Goal: Task Accomplishment & Management: Complete application form

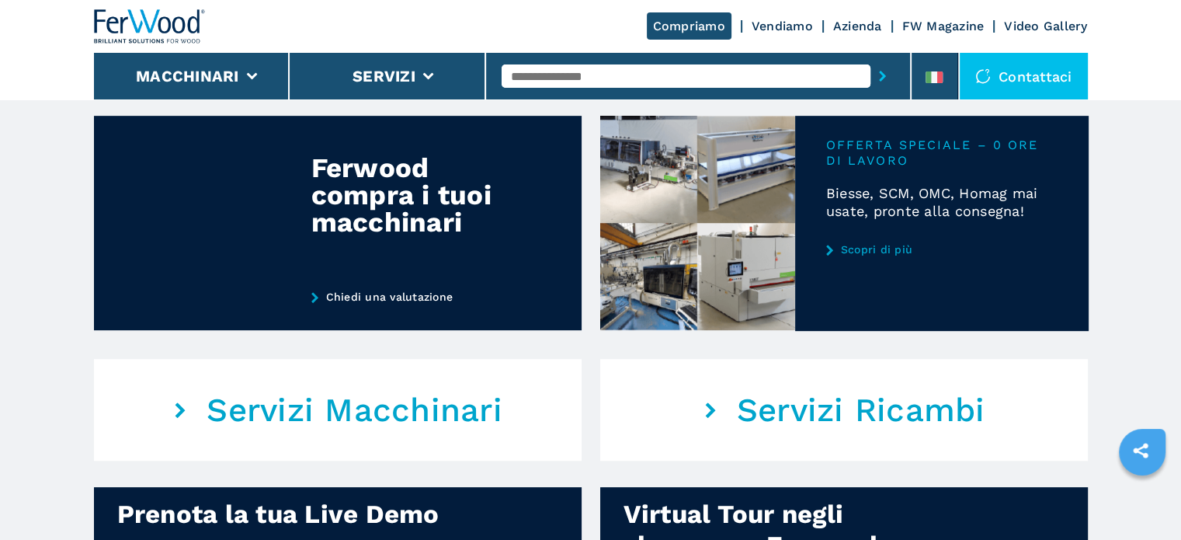
scroll to position [1598, 0]
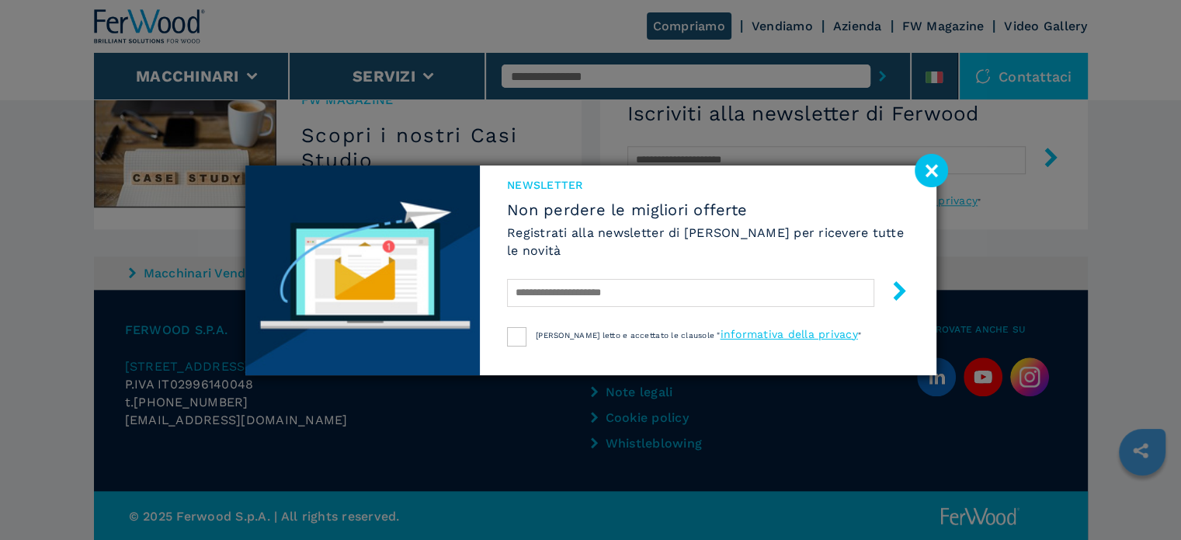
click at [929, 170] on image at bounding box center [931, 170] width 33 height 33
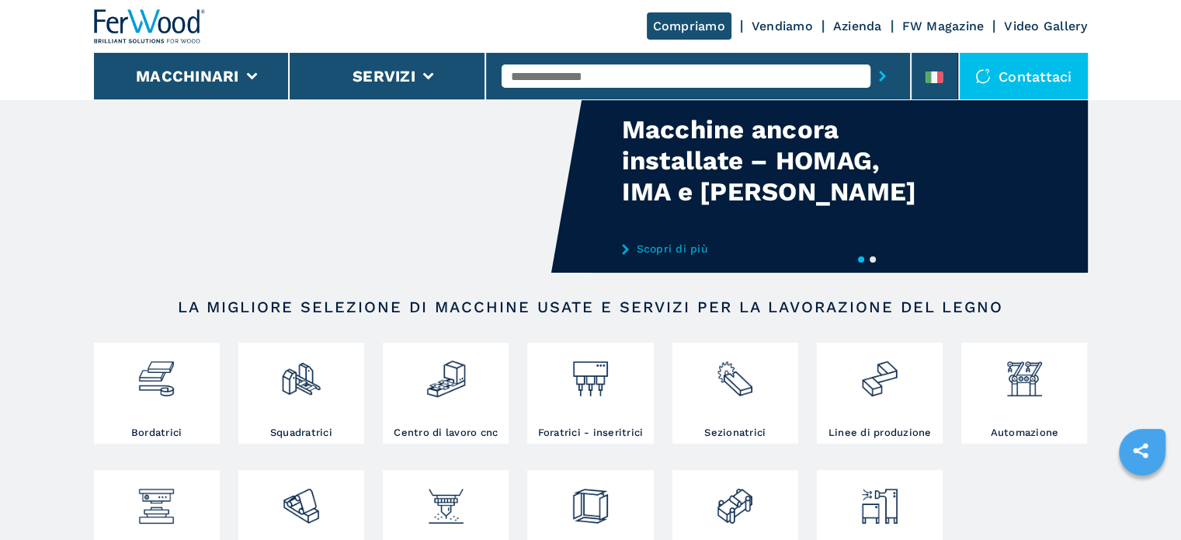
scroll to position [0, 0]
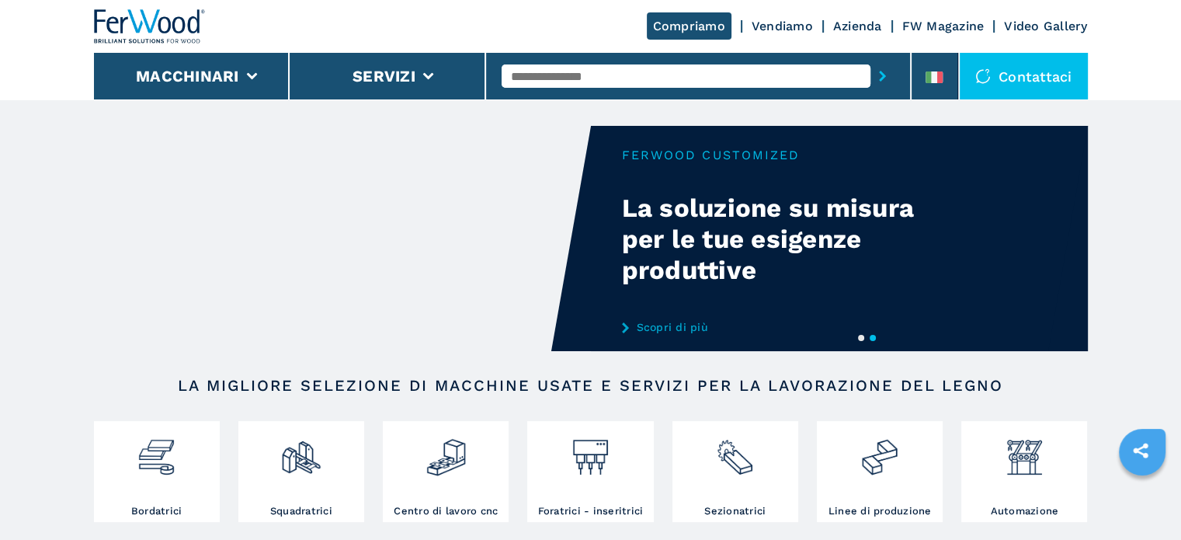
click at [852, 32] on link "Azienda" at bounding box center [857, 26] width 49 height 15
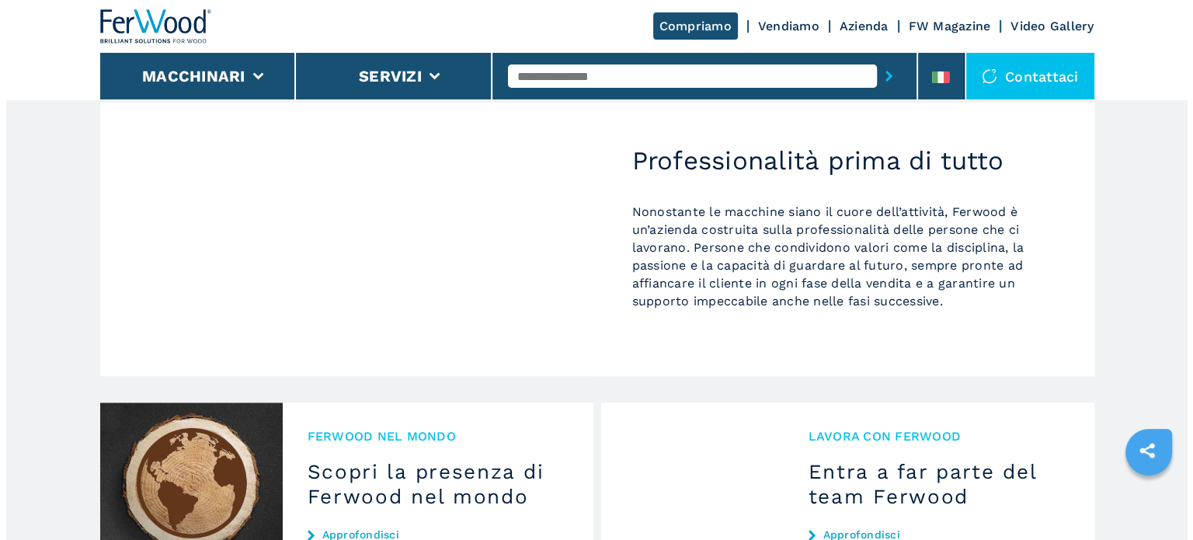
scroll to position [1650, 0]
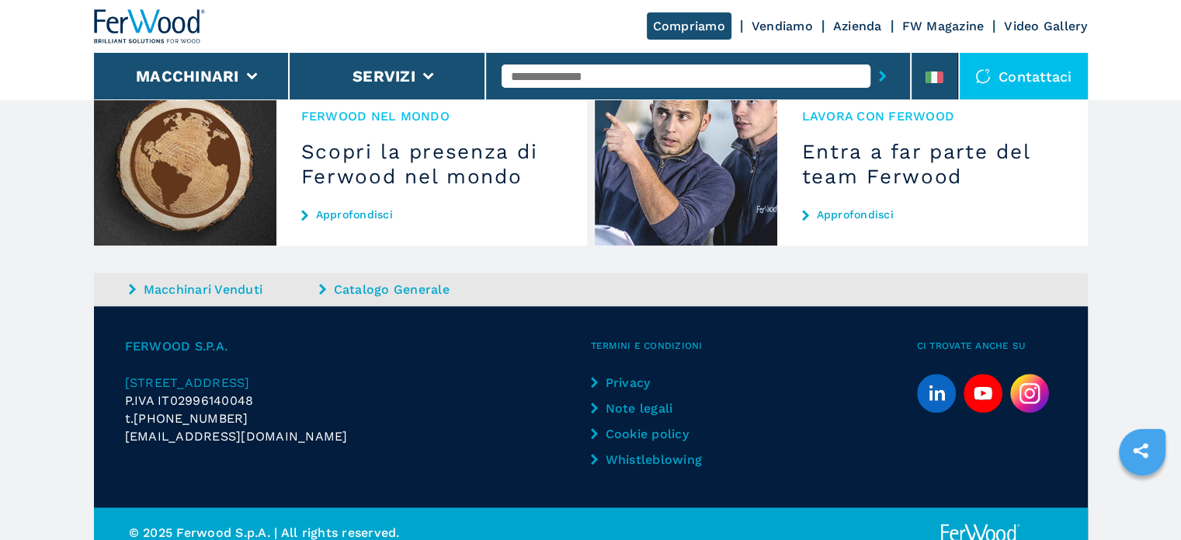
click at [1021, 74] on div "Contattaci" at bounding box center [1024, 76] width 128 height 47
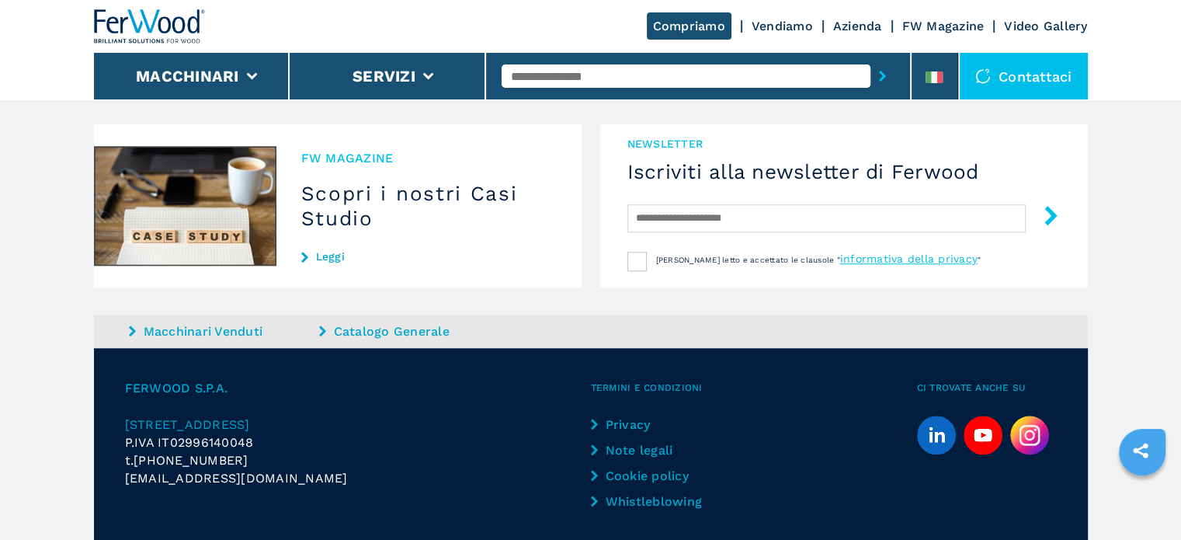
scroll to position [1598, 0]
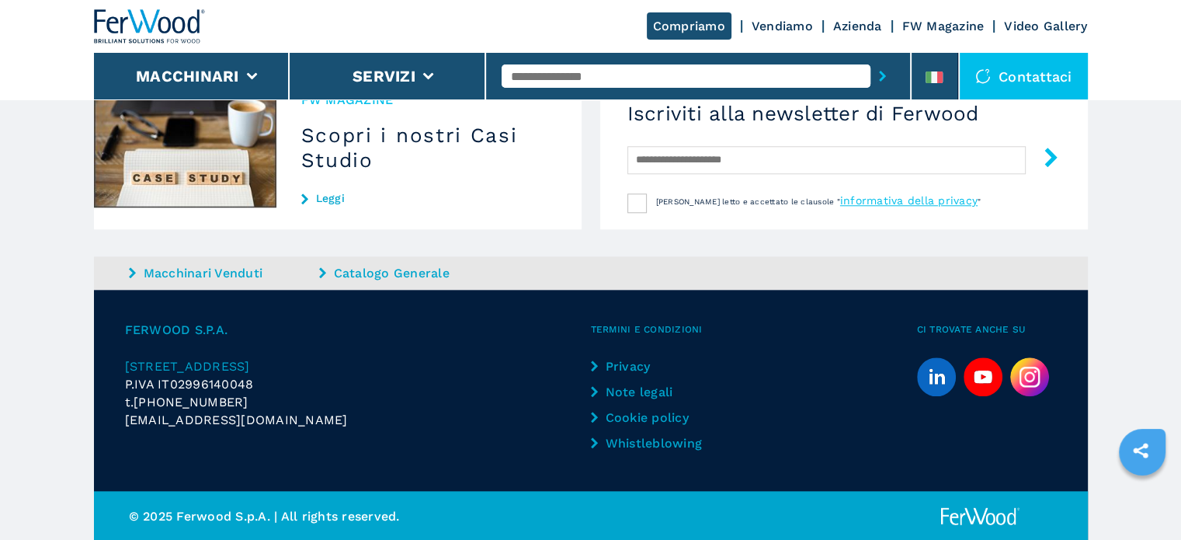
click at [1012, 82] on div "Contattaci" at bounding box center [1024, 76] width 128 height 47
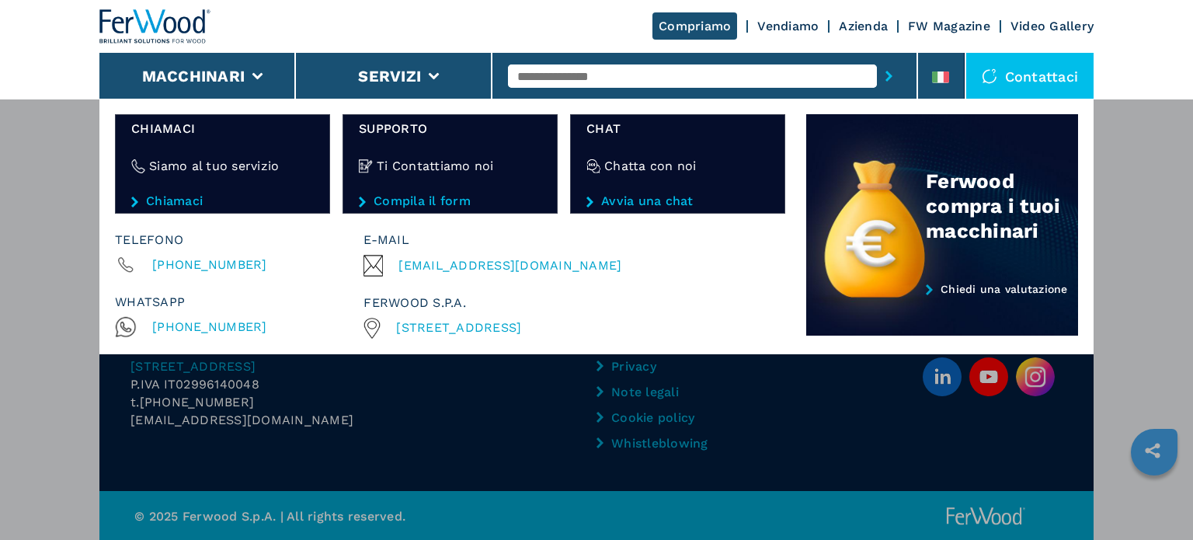
click at [628, 200] on link "Avvia una chat" at bounding box center [677, 201] width 183 height 14
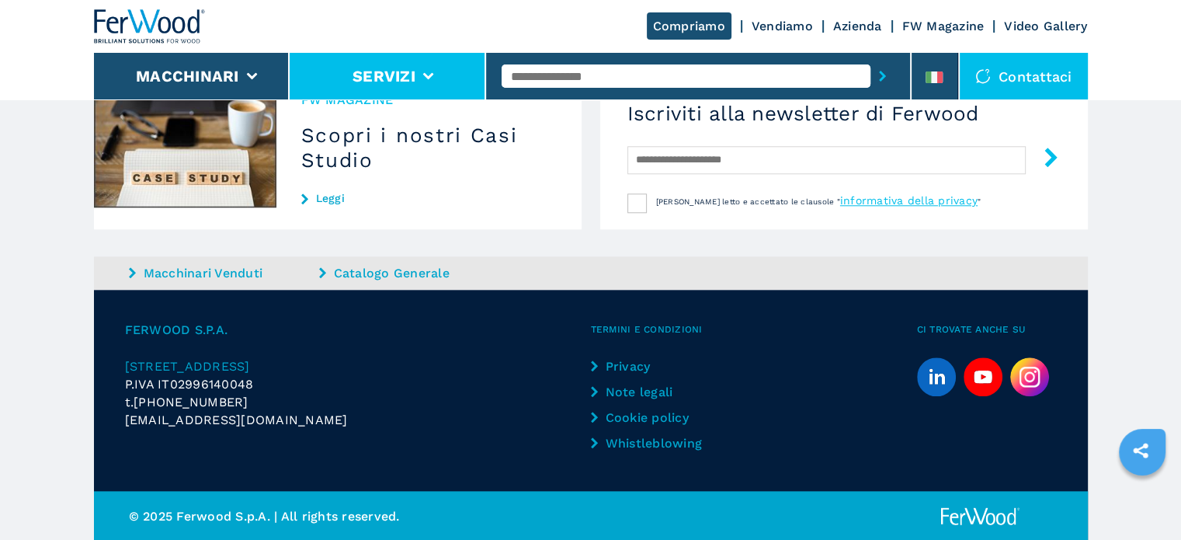
click at [426, 73] on icon at bounding box center [428, 76] width 11 height 7
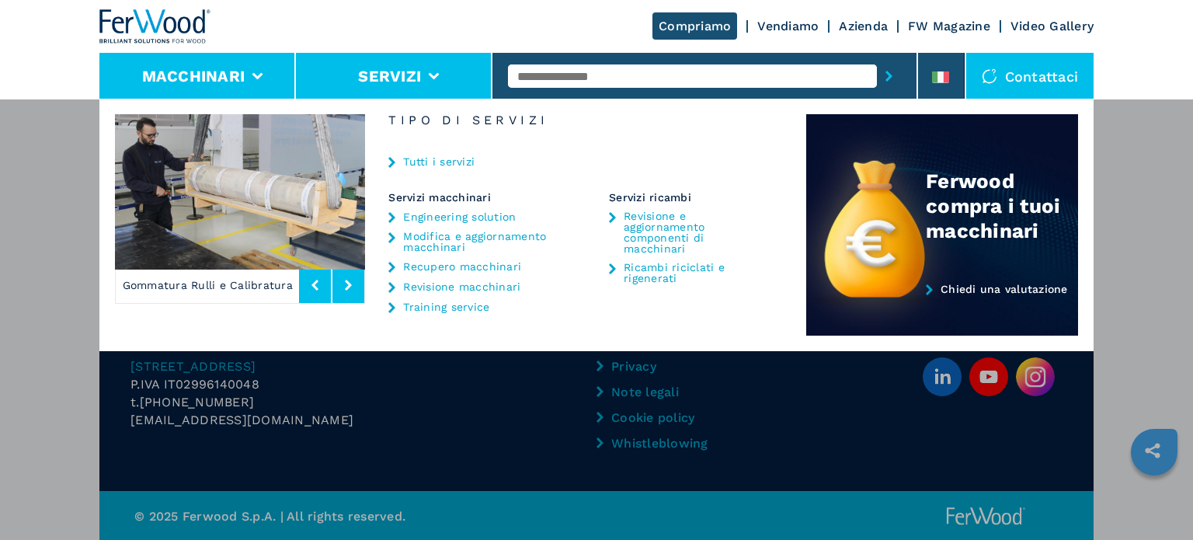
click at [260, 68] on li "Macchinari" at bounding box center [197, 76] width 197 height 47
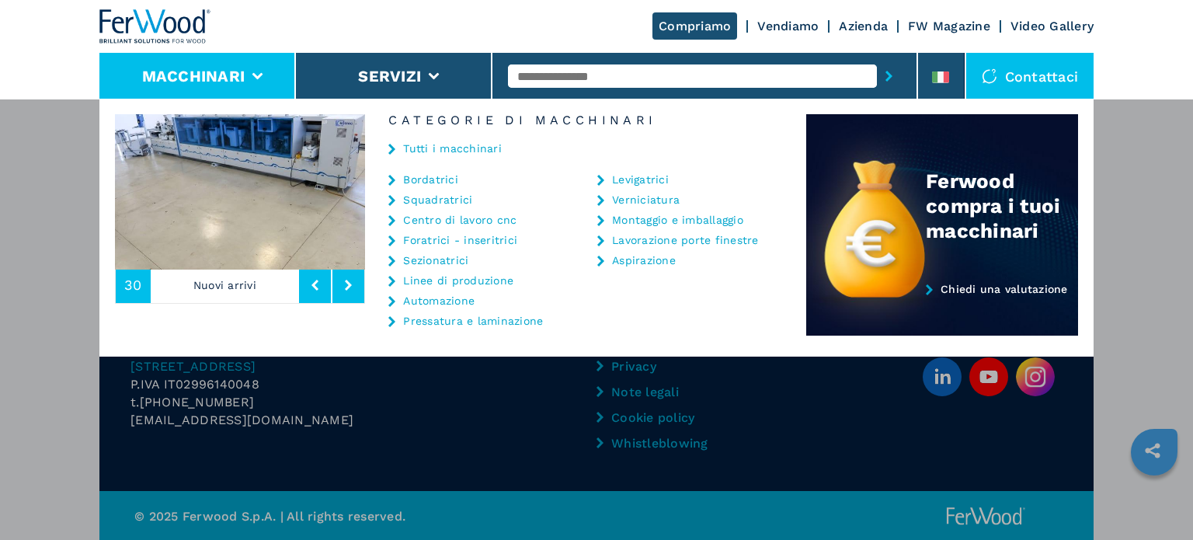
click at [43, 189] on div "Macchinari Bordatrici Squadratrici Centro di lavoro cnc Foratrici - inseritrici…" at bounding box center [596, 369] width 1193 height 540
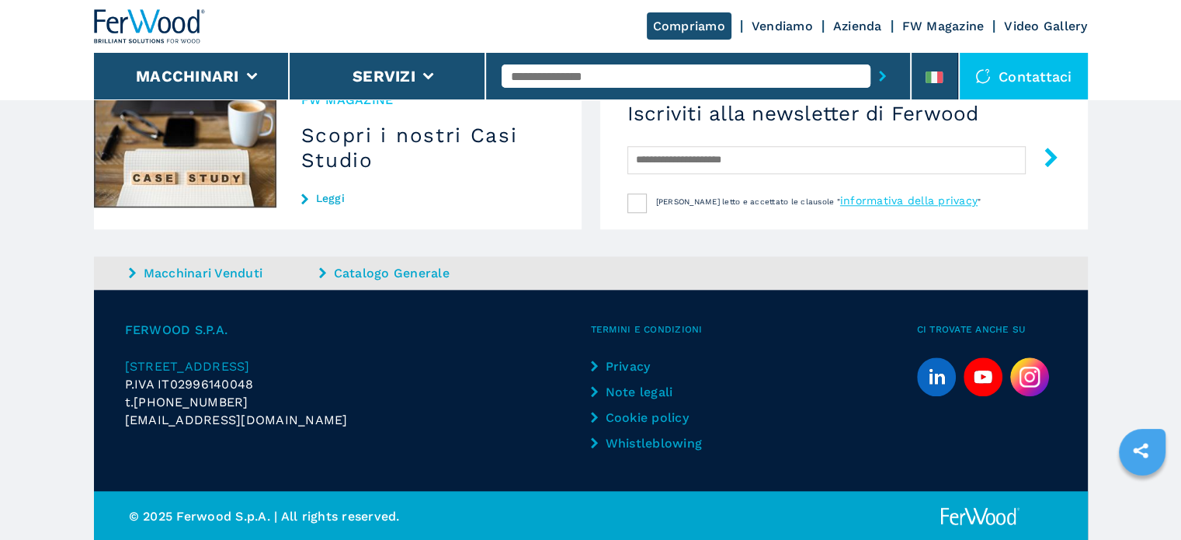
click at [854, 28] on link "Azienda" at bounding box center [857, 26] width 49 height 15
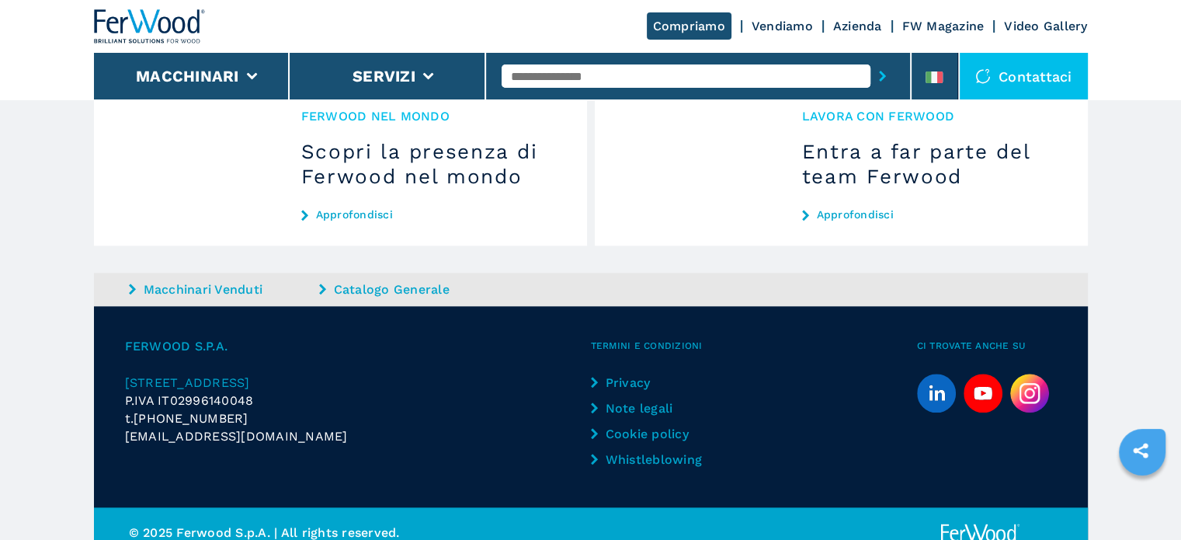
scroll to position [1649, 0]
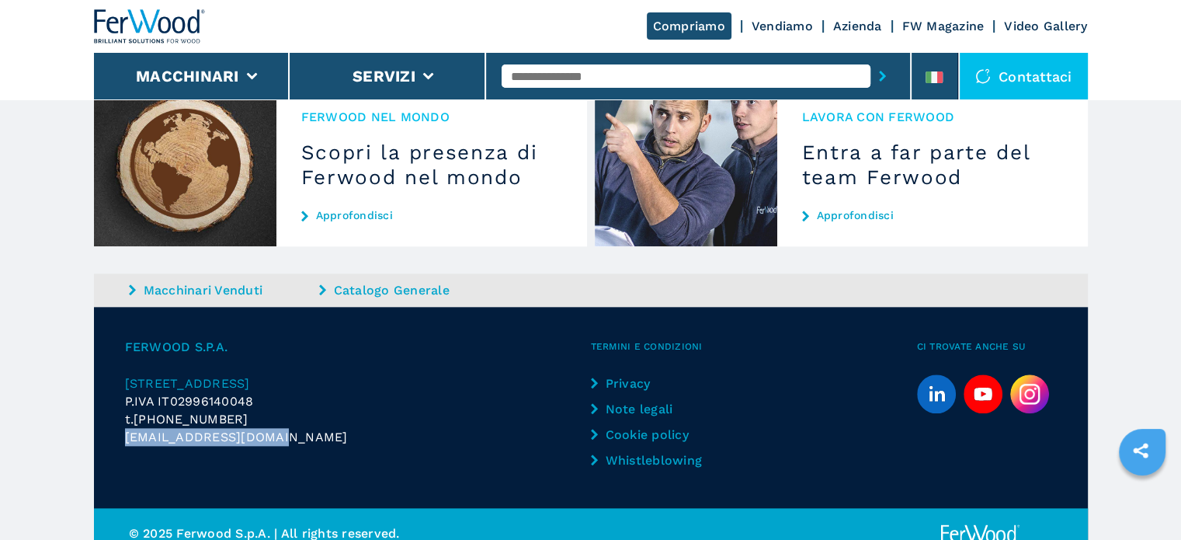
drag, startPoint x: 287, startPoint y: 419, endPoint x: 112, endPoint y: 430, distance: 175.8
click at [112, 430] on div "FERWOOD S.P.A. Via Langhe 4/A | 12042 Pollenzo (CN) P.IVA IT02996140048 t. +39 …" at bounding box center [591, 407] width 994 height 201
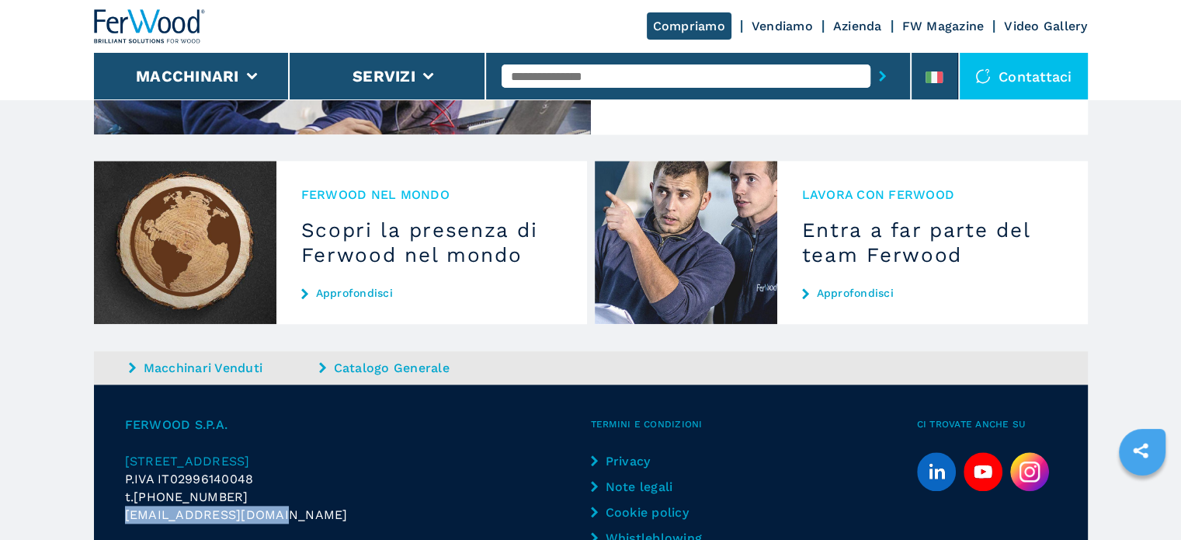
scroll to position [1565, 0]
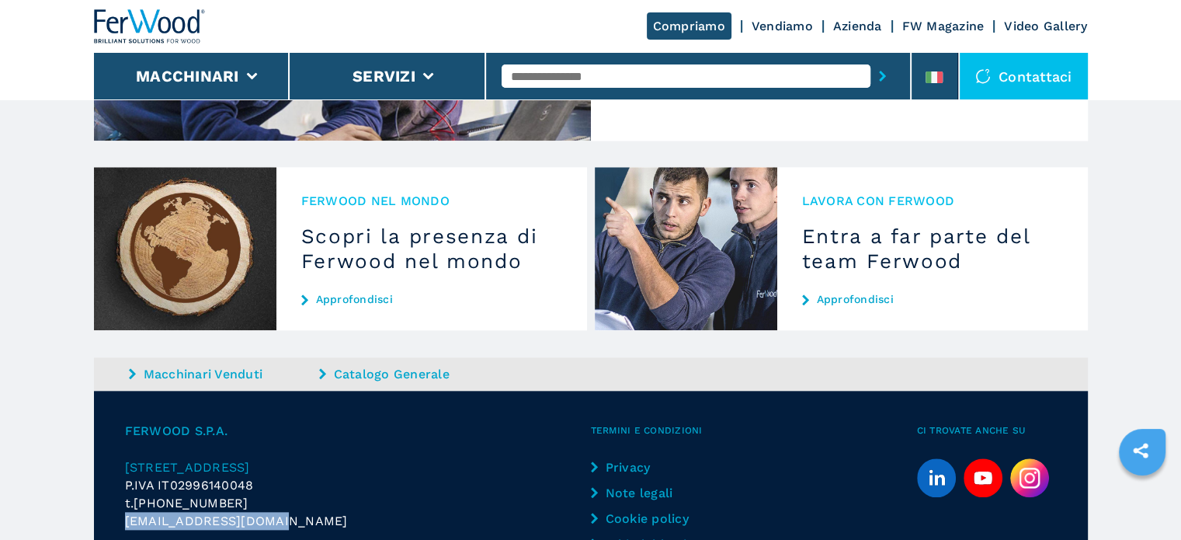
click at [854, 293] on link "Approfondisci" at bounding box center [932, 299] width 261 height 12
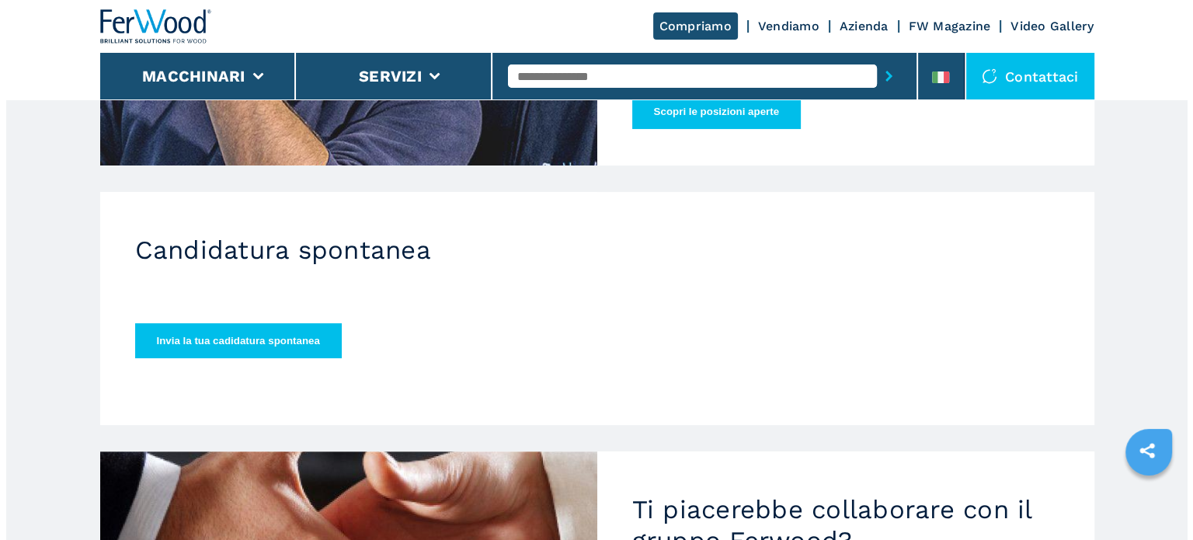
scroll to position [351, 0]
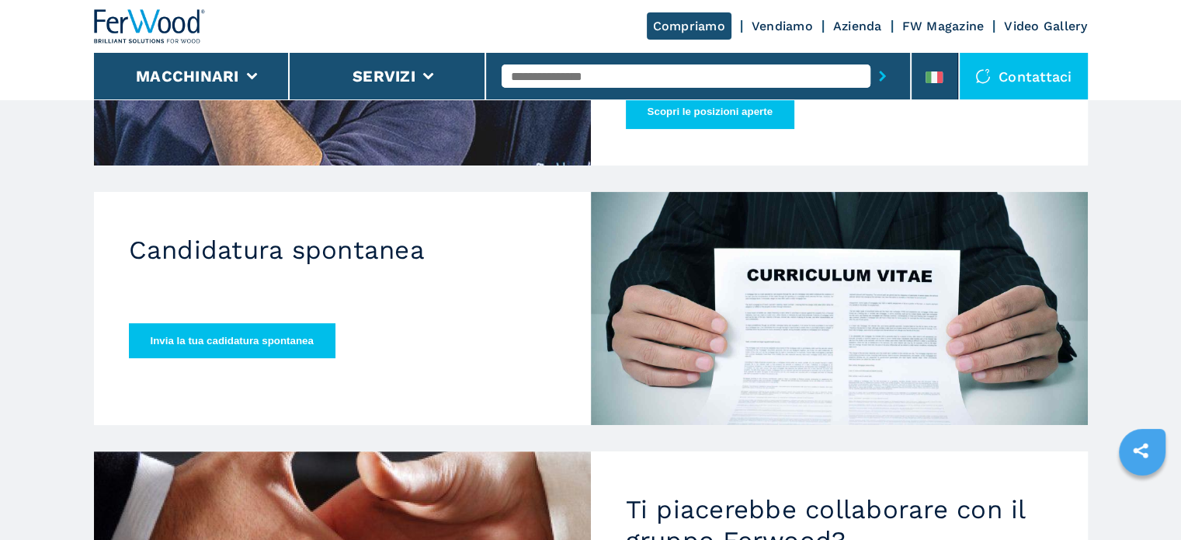
click at [255, 336] on button "Invia la tua cadidatura spontanea" at bounding box center [232, 340] width 207 height 35
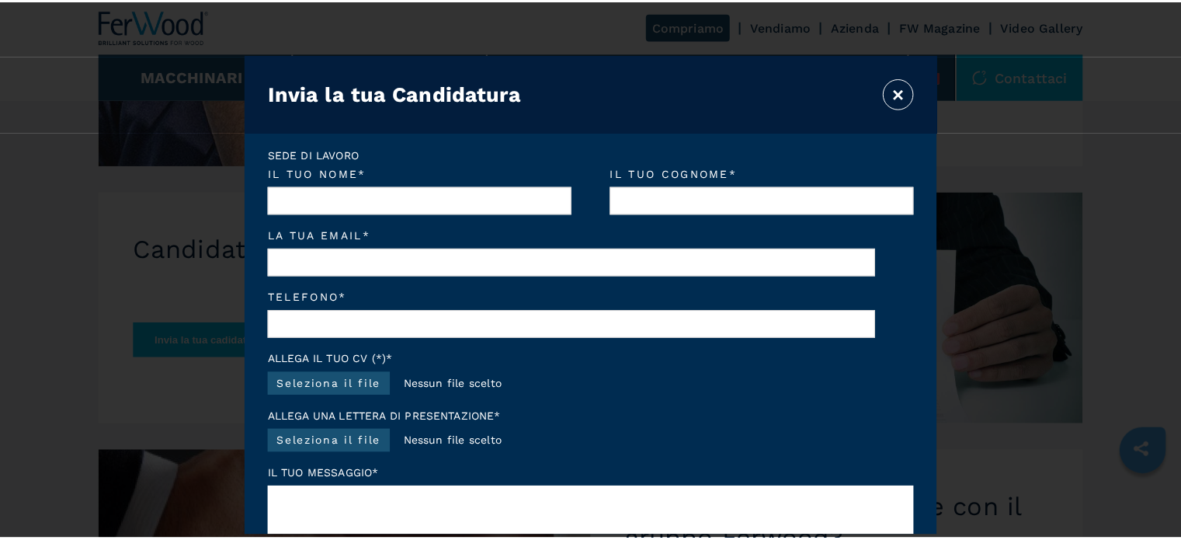
scroll to position [0, 0]
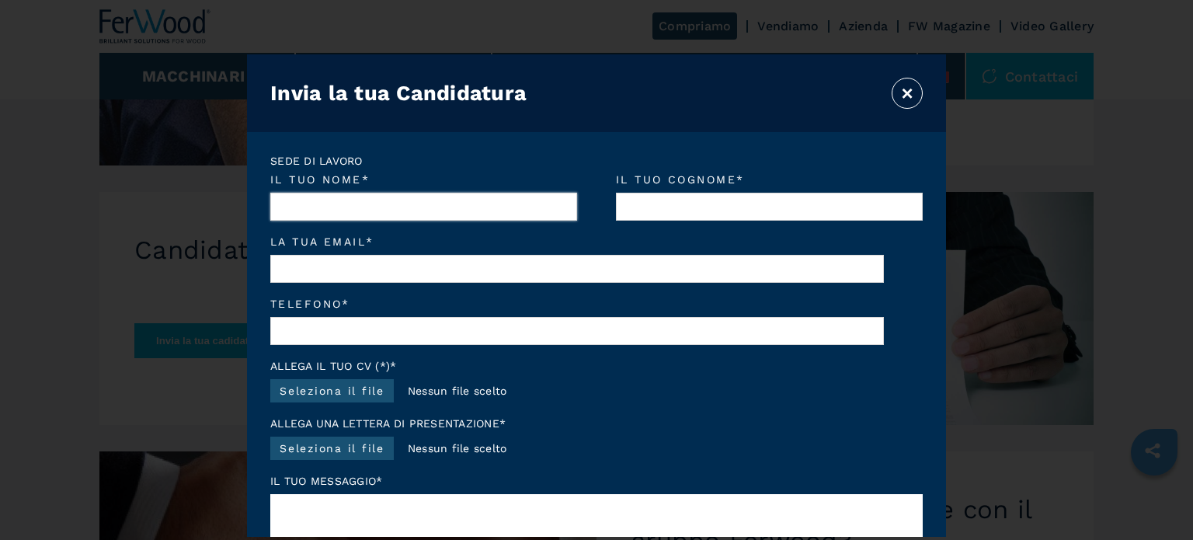
click at [379, 194] on input "Il tuo nome *" at bounding box center [423, 207] width 307 height 28
click at [902, 92] on button "×" at bounding box center [907, 93] width 31 height 31
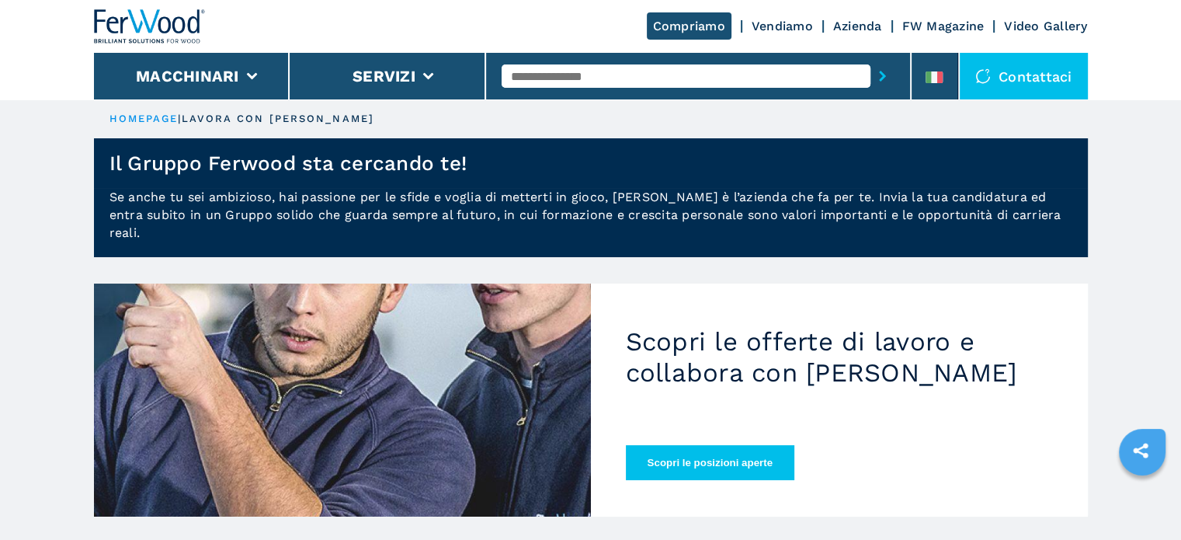
drag, startPoint x: 691, startPoint y: 442, endPoint x: 659, endPoint y: 444, distance: 32.7
click at [659, 445] on button "Scopri le posizioni aperte" at bounding box center [710, 462] width 169 height 35
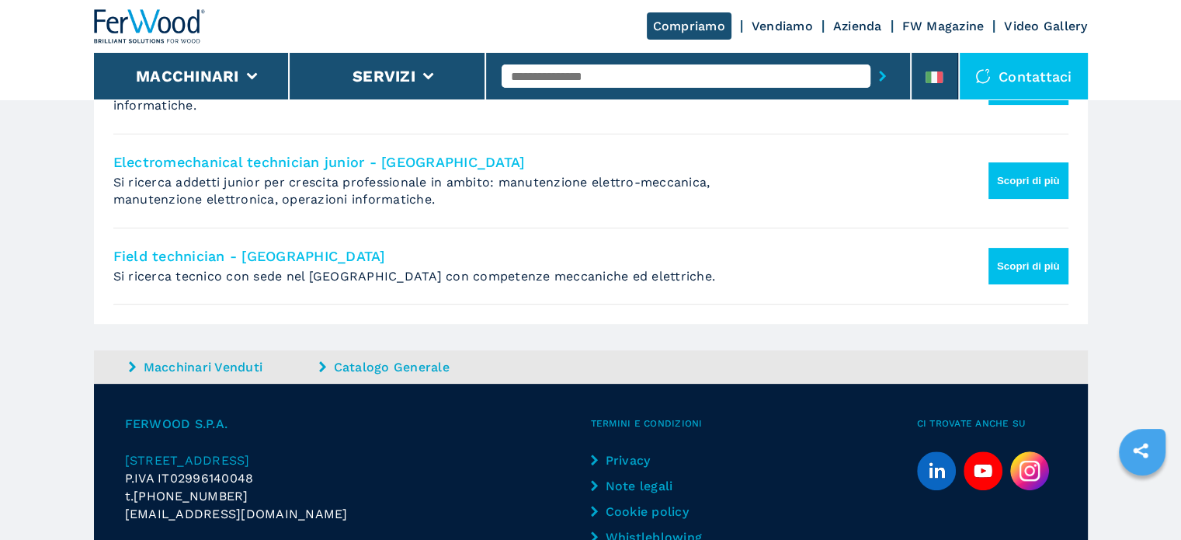
scroll to position [466, 0]
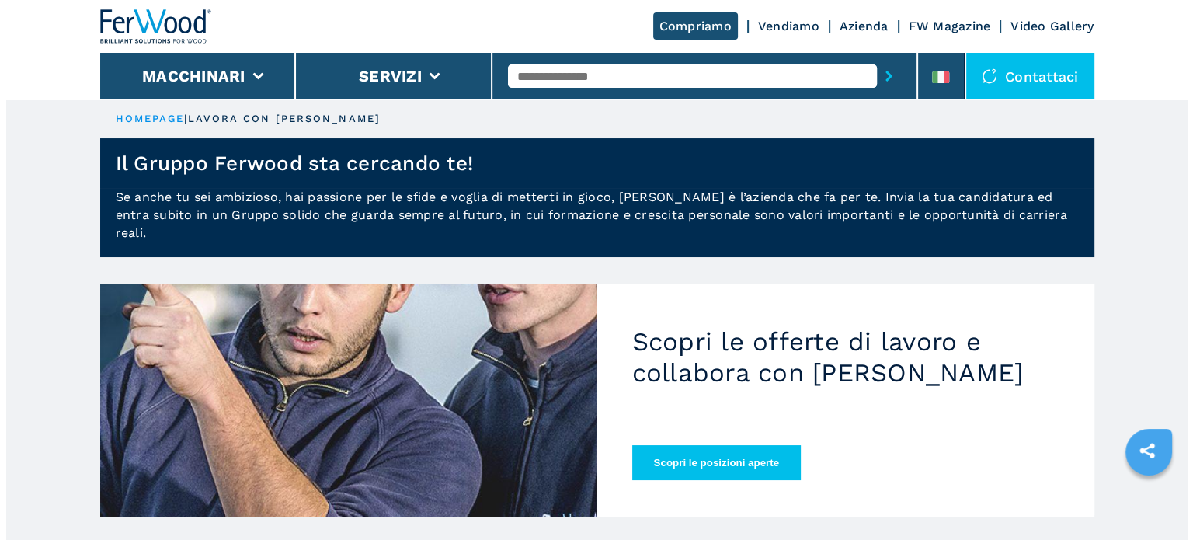
scroll to position [301, 0]
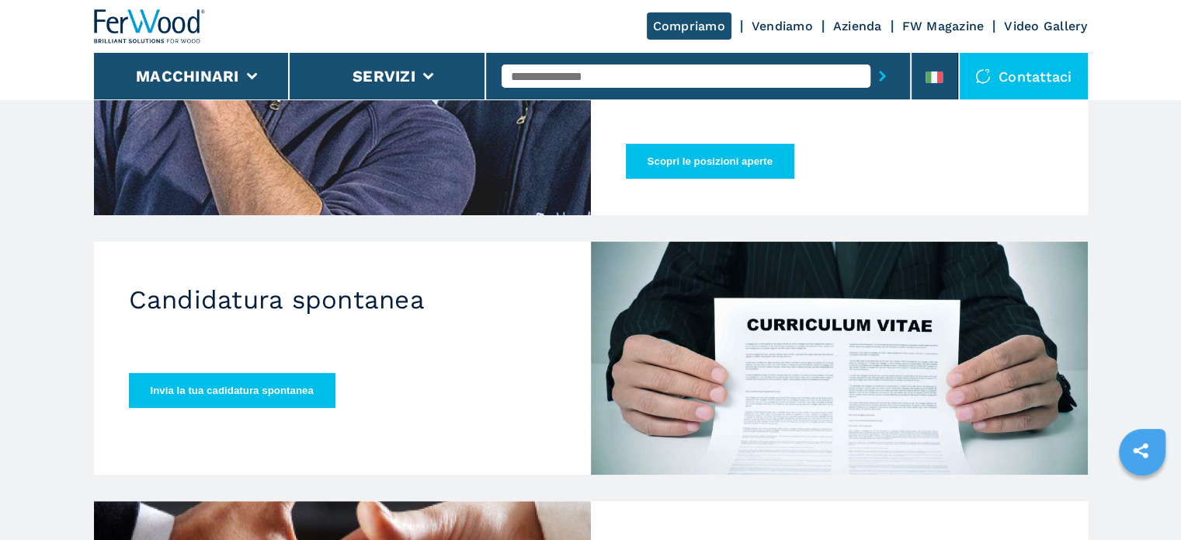
click at [266, 373] on button "Invia la tua cadidatura spontanea" at bounding box center [232, 390] width 207 height 35
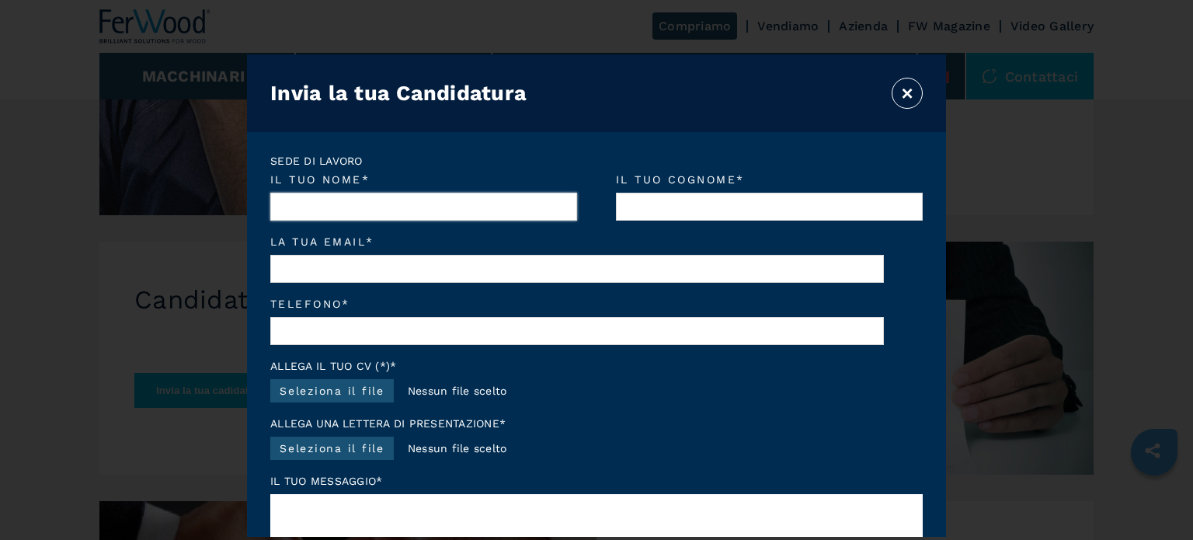
click at [349, 200] on input "Il tuo nome *" at bounding box center [423, 207] width 307 height 28
click at [360, 276] on input "La tua email *" at bounding box center [577, 269] width 614 height 28
type input "**********"
click at [321, 332] on input "Telefono *" at bounding box center [577, 331] width 614 height 28
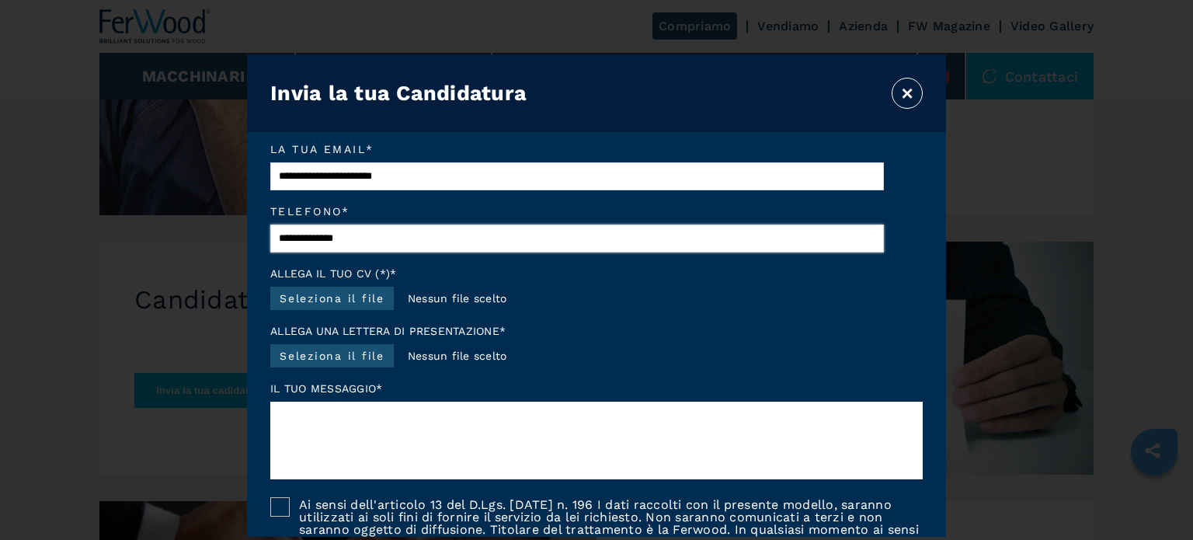
scroll to position [93, 0]
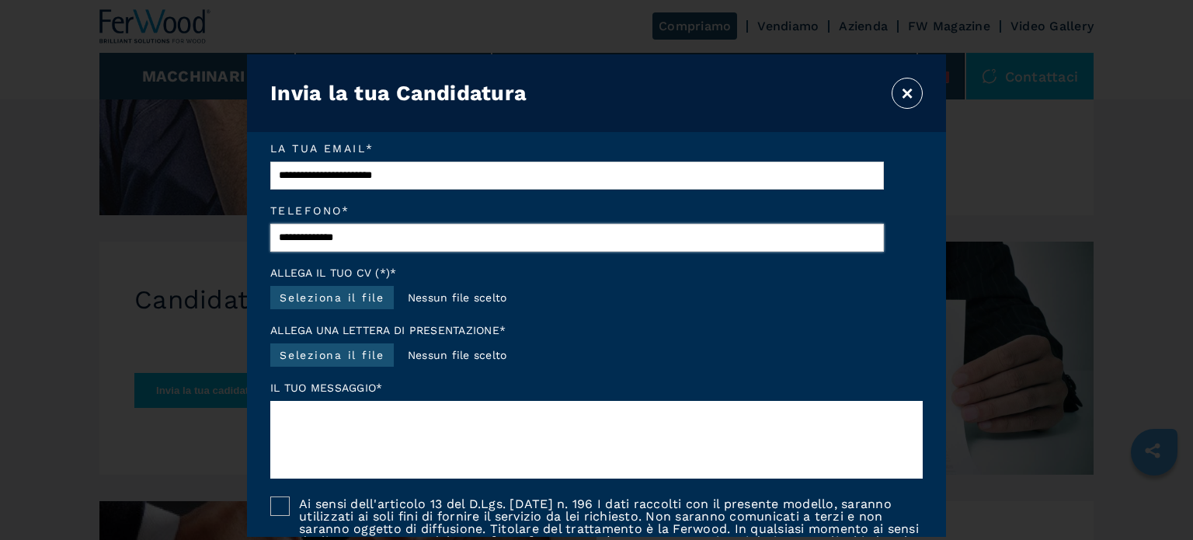
type input "**********"
click at [333, 304] on label "Seleziona il file" at bounding box center [331, 297] width 123 height 23
click at [384, 304] on input "Seleziona il file" at bounding box center [392, 300] width 17 height 17
type input "**********"
click at [319, 357] on label "Seleziona il file" at bounding box center [331, 354] width 123 height 23
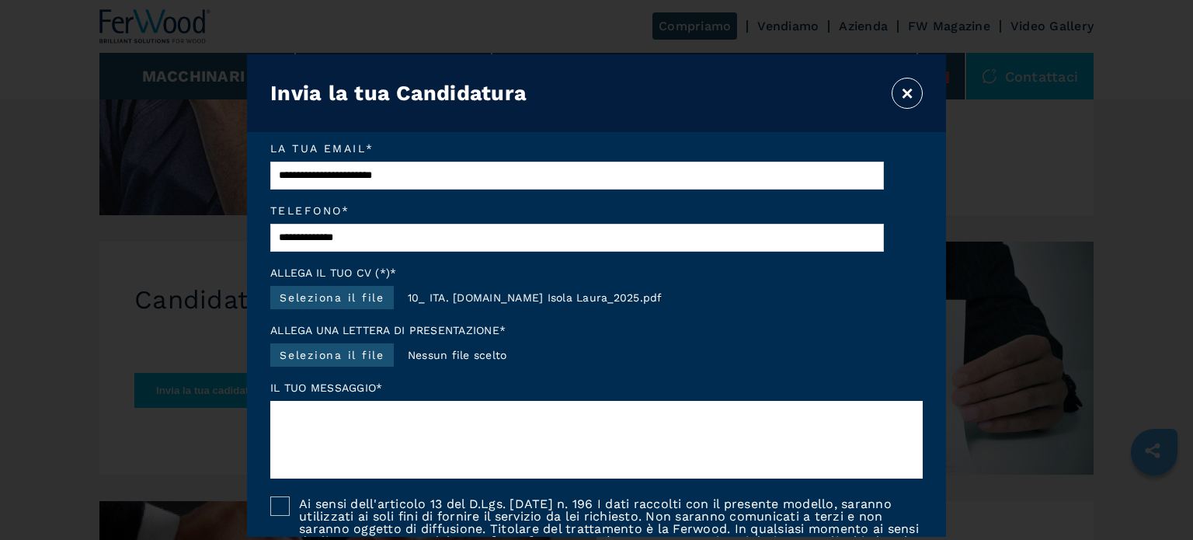
click at [384, 357] on input "Seleziona il file" at bounding box center [392, 358] width 17 height 17
type input "**********"
click at [348, 436] on textarea at bounding box center [596, 440] width 652 height 78
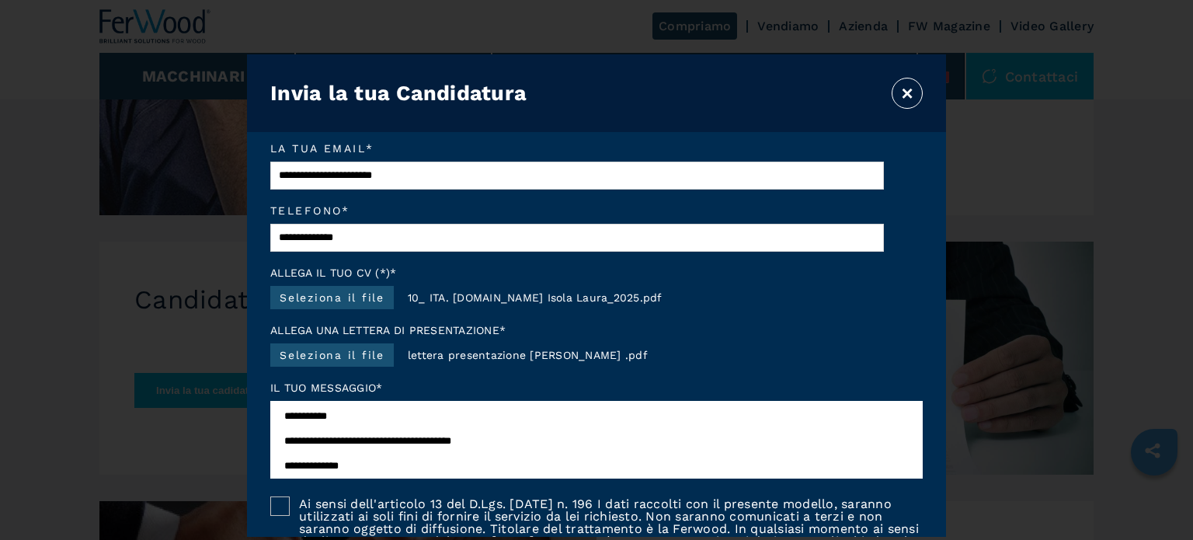
scroll to position [3, 0]
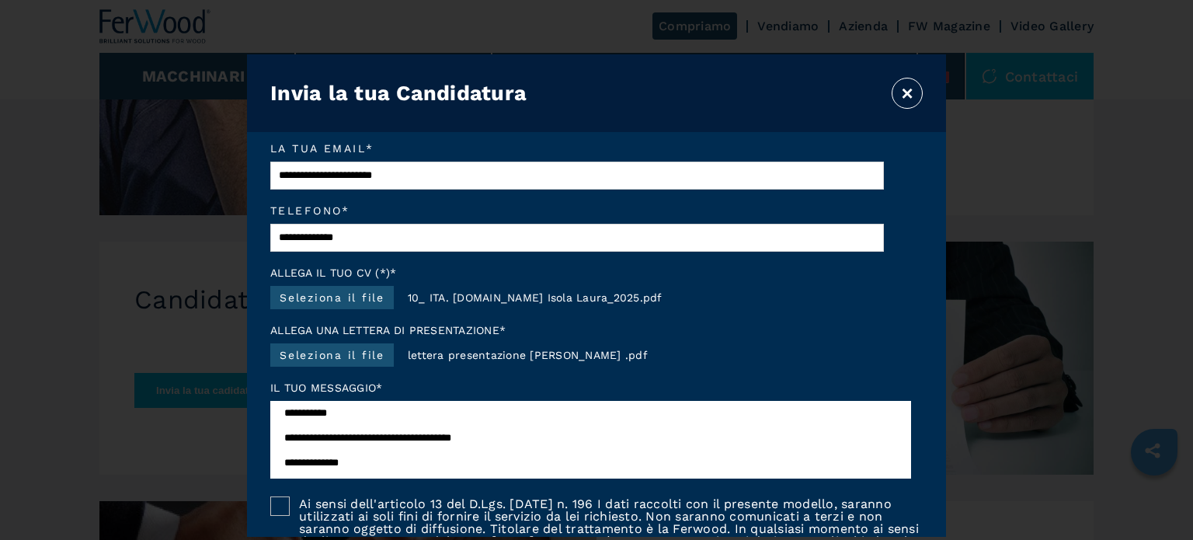
type textarea "**********"
click at [279, 515] on div at bounding box center [279, 505] width 19 height 19
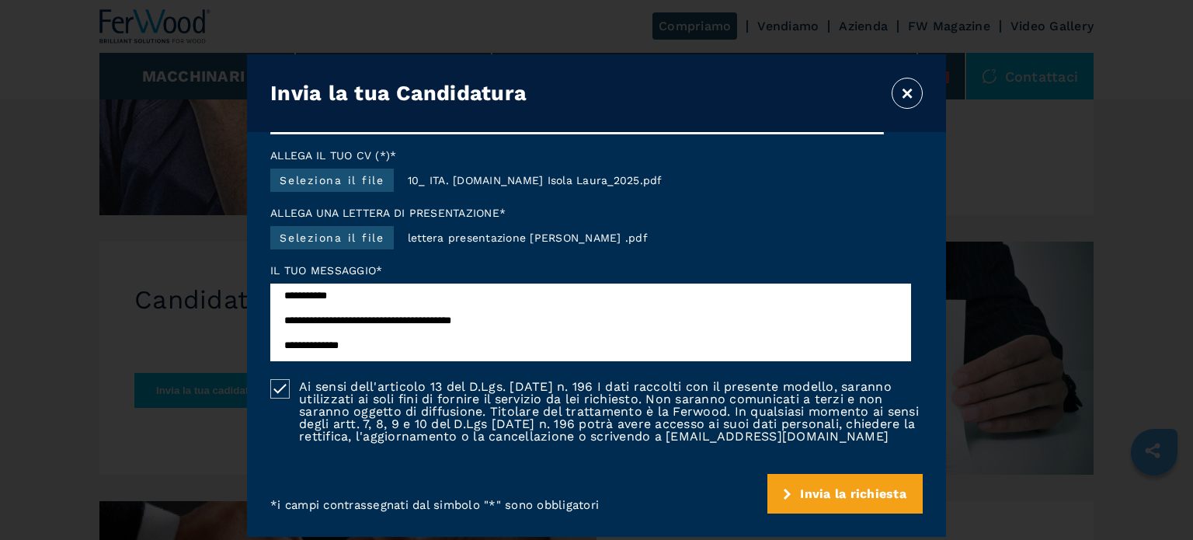
click at [800, 491] on span "Invia la richiesta" at bounding box center [853, 493] width 106 height 15
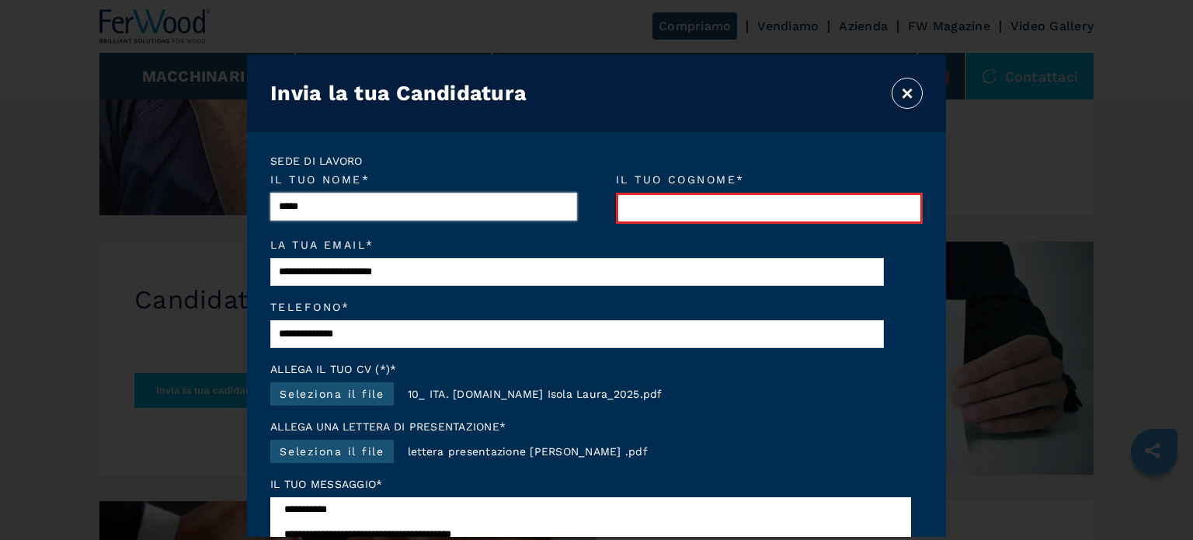
type input "*****"
click at [654, 214] on input "Il tuo cognome *" at bounding box center [769, 208] width 307 height 31
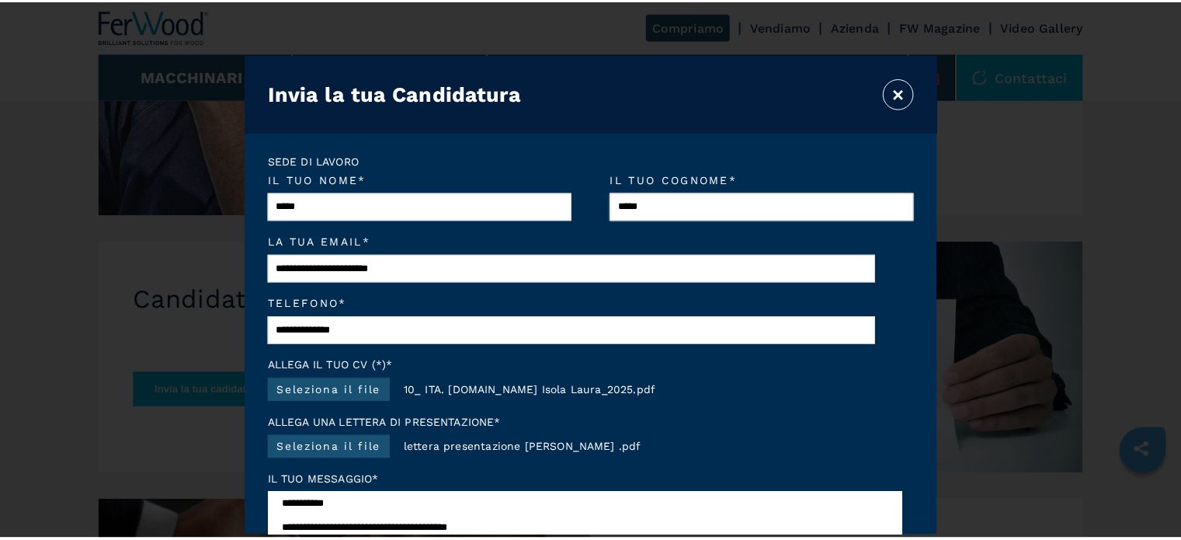
scroll to position [226, 0]
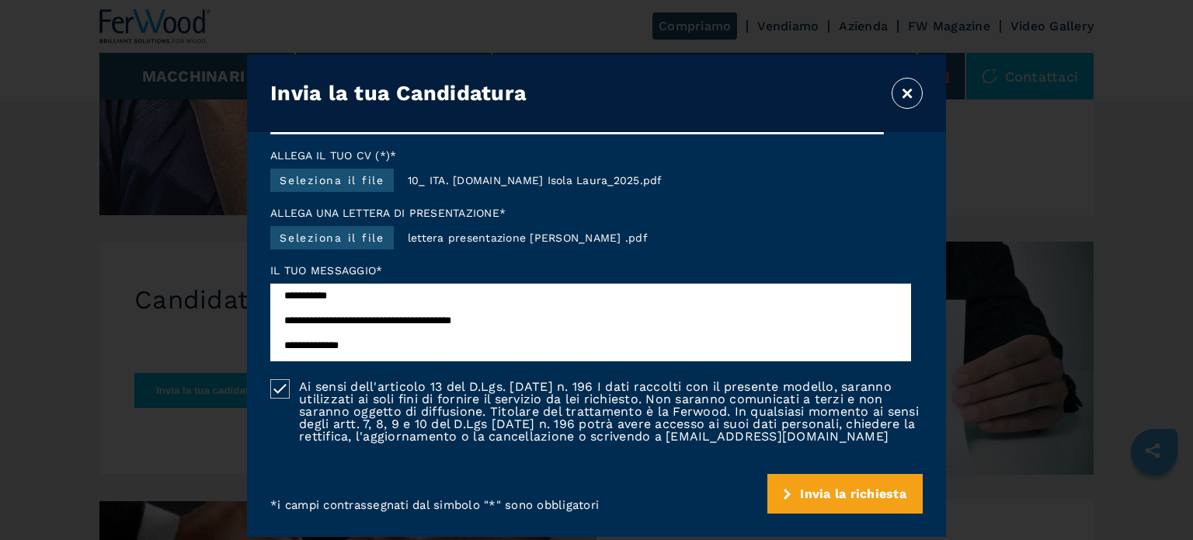
type input "*****"
click at [820, 487] on span "Invia la richiesta" at bounding box center [853, 493] width 106 height 15
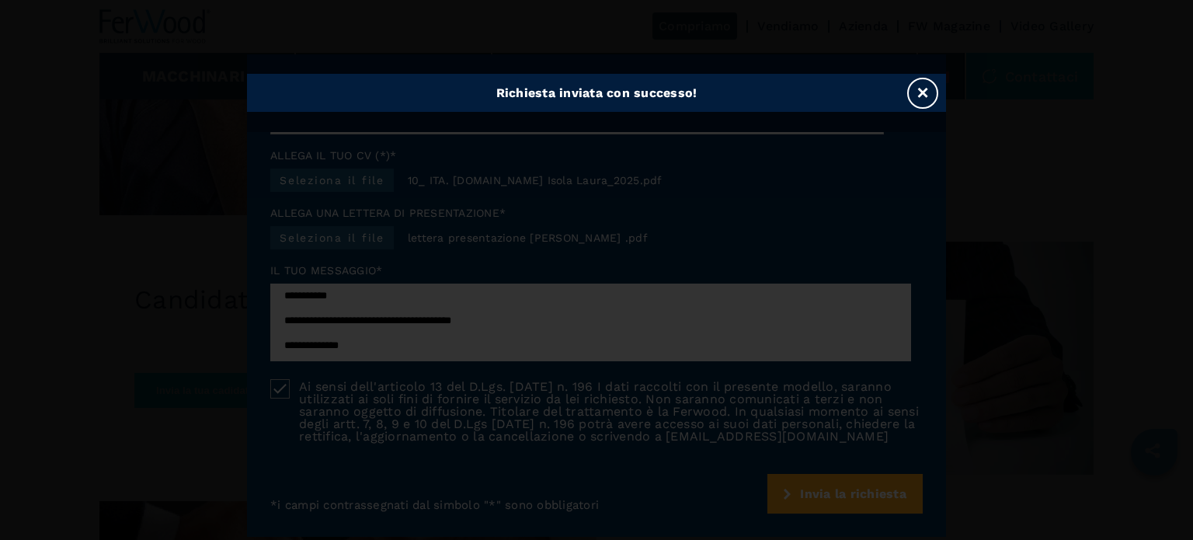
click at [920, 99] on button "×" at bounding box center [922, 93] width 31 height 31
